Goal: Navigation & Orientation: Go to known website

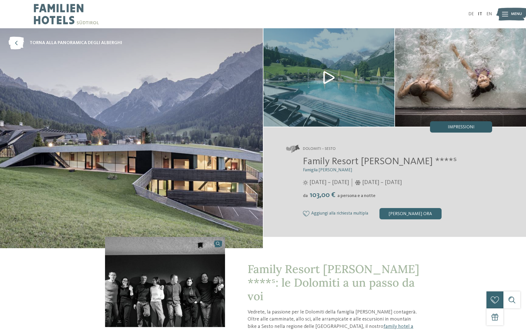
click at [474, 123] on div "Impressioni" at bounding box center [461, 126] width 62 height 11
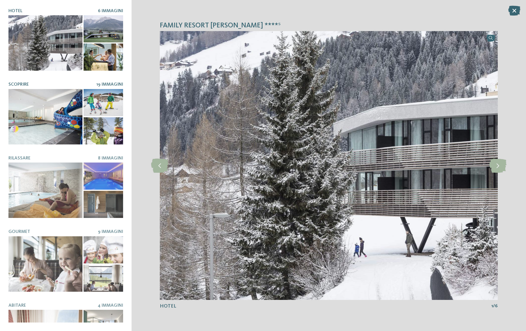
click at [53, 100] on div at bounding box center [45, 116] width 74 height 55
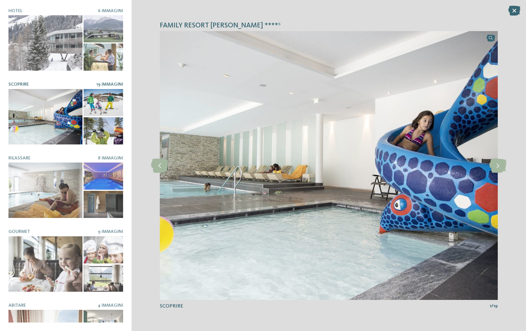
click at [123, 99] on div "Family Resort [PERSON_NAME] ****ˢ Hotel 6 Immagini Scoprire 19 Immagini" at bounding box center [66, 165] width 132 height 331
click at [109, 98] on div at bounding box center [104, 102] width 40 height 27
click at [499, 169] on icon at bounding box center [498, 166] width 17 height 14
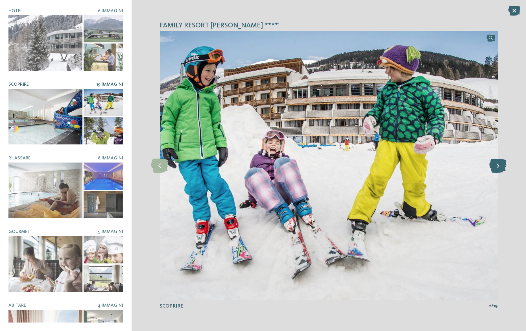
click at [497, 169] on icon at bounding box center [498, 166] width 17 height 14
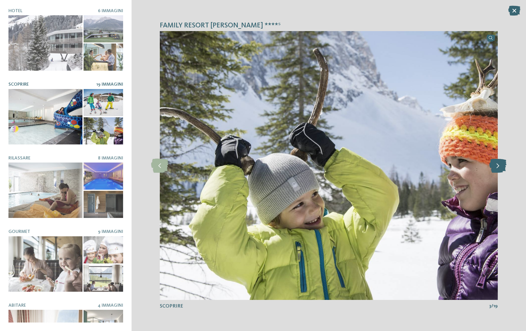
click at [497, 169] on icon at bounding box center [498, 166] width 17 height 14
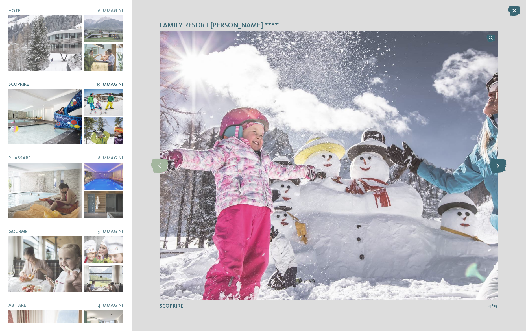
click at [496, 169] on icon at bounding box center [498, 166] width 17 height 14
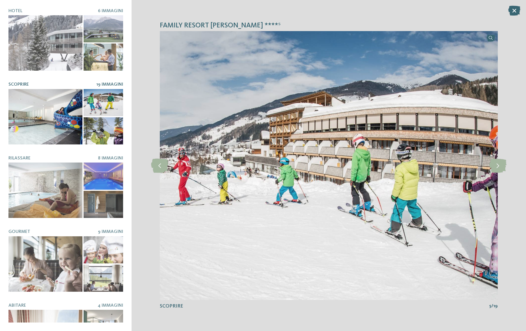
click at [228, 26] on span "Family Resort [PERSON_NAME] ****ˢ" at bounding box center [220, 26] width 121 height 10
click at [513, 9] on icon at bounding box center [515, 11] width 12 height 10
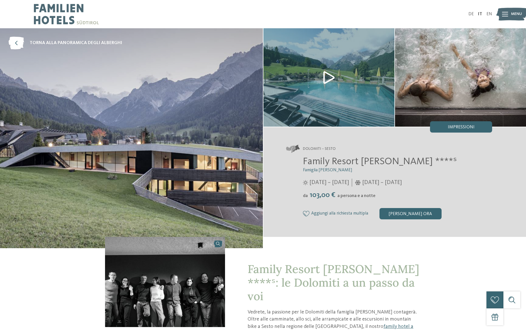
click at [319, 171] on span "Famiglia [PERSON_NAME]" at bounding box center [327, 170] width 49 height 5
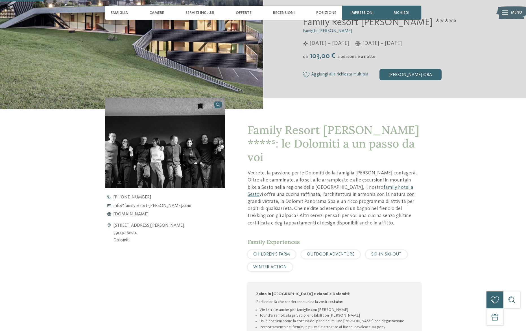
scroll to position [140, 0]
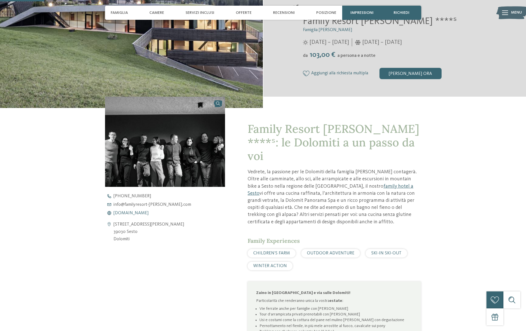
click at [149, 214] on span "[DOMAIN_NAME]" at bounding box center [131, 213] width 35 height 5
